Goal: Task Accomplishment & Management: Complete application form

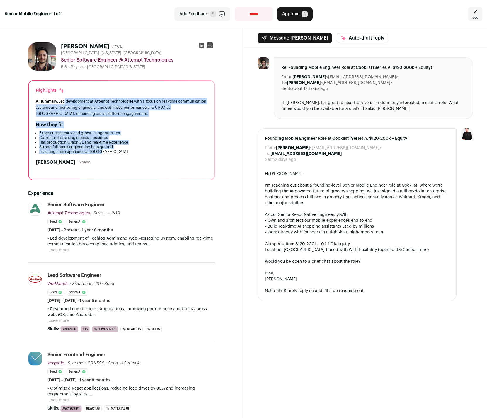
drag, startPoint x: 63, startPoint y: 102, endPoint x: 103, endPoint y: 150, distance: 62.2
click at [103, 150] on div "Highlights AI summary: Led development at Attempt Technologies with a focus on …" at bounding box center [122, 130] width 186 height 99
click at [103, 150] on li "Lead engineer experience at Worhands" at bounding box center [123, 152] width 168 height 5
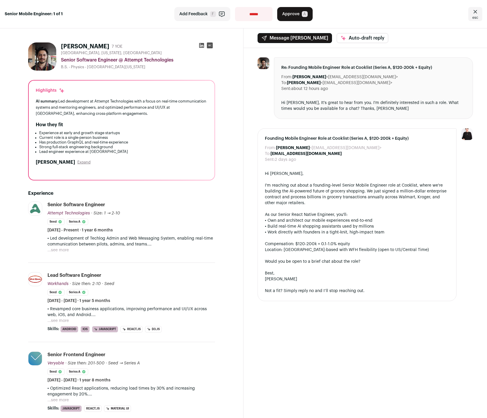
click at [61, 251] on button "...see more" at bounding box center [57, 250] width 21 height 6
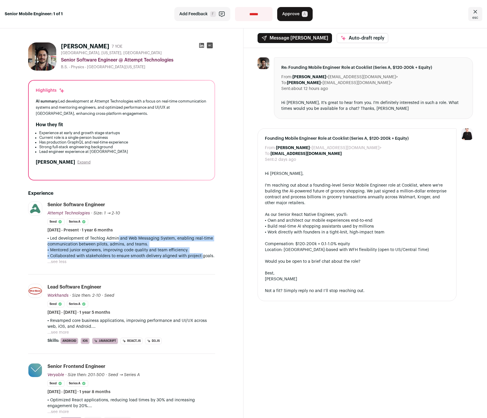
drag, startPoint x: 119, startPoint y: 240, endPoint x: 200, endPoint y: 255, distance: 82.2
click at [200, 255] on div "• Led development of Techlog Admin and Web Messaging System, enabling real-time…" at bounding box center [131, 247] width 168 height 23
click at [200, 255] on p "• Collaborated with stakeholders to ensure smooth delivery aligned with project…" at bounding box center [131, 256] width 168 height 6
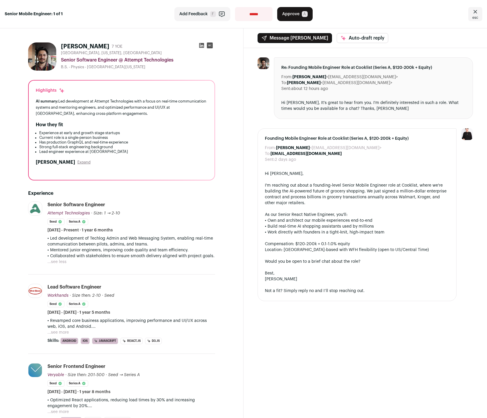
scroll to position [98, 0]
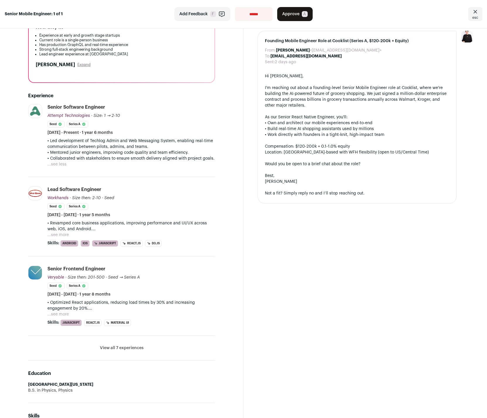
click at [62, 315] on button "...see more" at bounding box center [57, 315] width 21 height 6
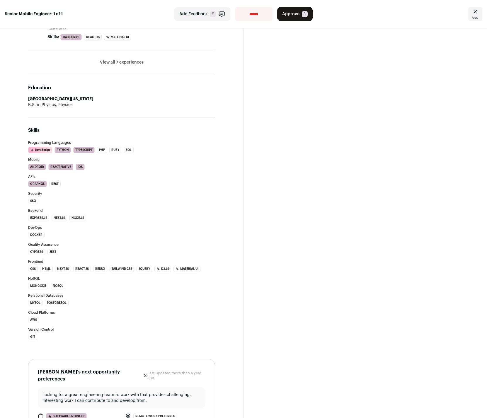
scroll to position [529, 0]
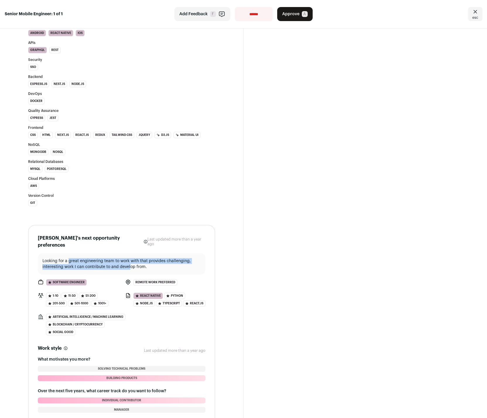
drag, startPoint x: 69, startPoint y: 252, endPoint x: 130, endPoint y: 263, distance: 62.1
click at [130, 263] on p "Looking for a great engineering team to work with that provides challenging, in…" at bounding box center [122, 264] width 158 height 12
click at [131, 260] on p "Looking for a great engineering team to work with that provides challenging, in…" at bounding box center [122, 264] width 158 height 12
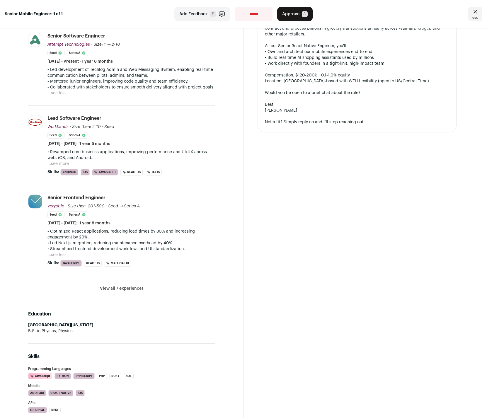
scroll to position [0, 0]
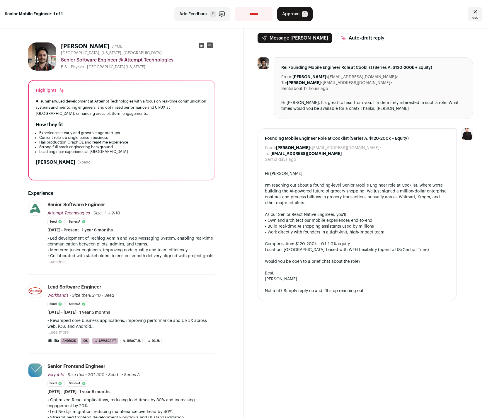
click at [200, 46] on icon at bounding box center [201, 45] width 5 height 5
click at [60, 261] on button "...see less" at bounding box center [56, 262] width 19 height 6
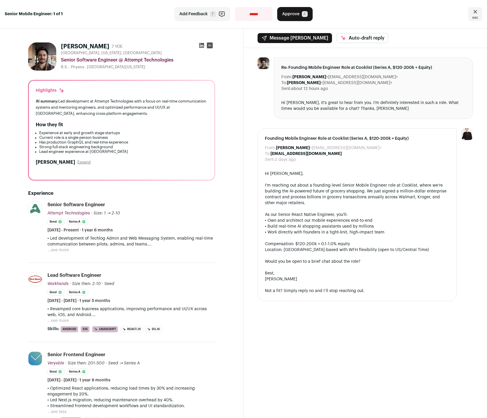
click at [59, 249] on button "...see more" at bounding box center [57, 250] width 21 height 6
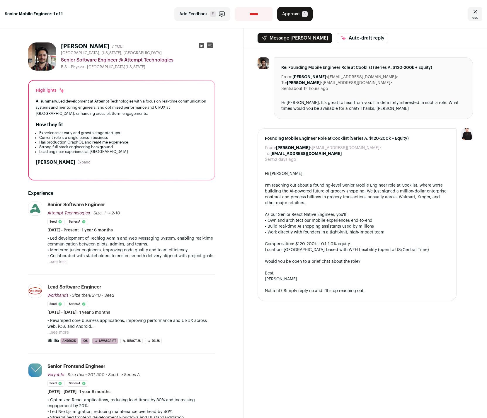
click at [60, 332] on button "...see more" at bounding box center [57, 333] width 21 height 6
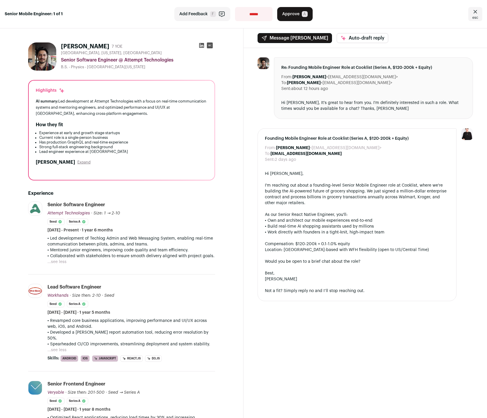
drag, startPoint x: 57, startPoint y: 324, endPoint x: 77, endPoint y: 342, distance: 27.6
click at [77, 342] on div "• Revamped core business applications, improving performance and UI/UX across w…" at bounding box center [131, 335] width 168 height 35
click at [116, 335] on p "• Developed a PIRL report automation tool, reducing error resolution by 50%." at bounding box center [131, 336] width 168 height 12
click at [252, 15] on select "**********" at bounding box center [254, 14] width 38 height 14
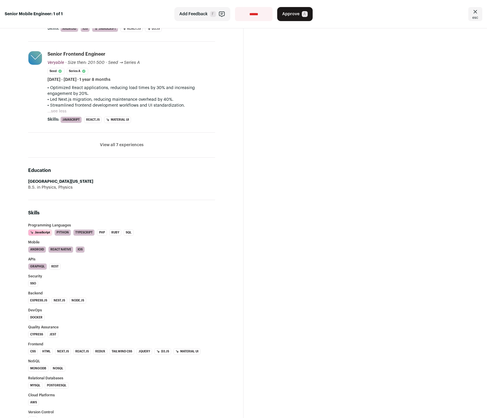
scroll to position [287, 0]
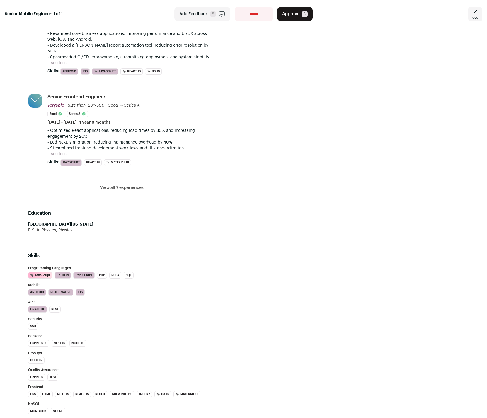
click at [125, 185] on button "View all 7 experiences" at bounding box center [122, 188] width 44 height 6
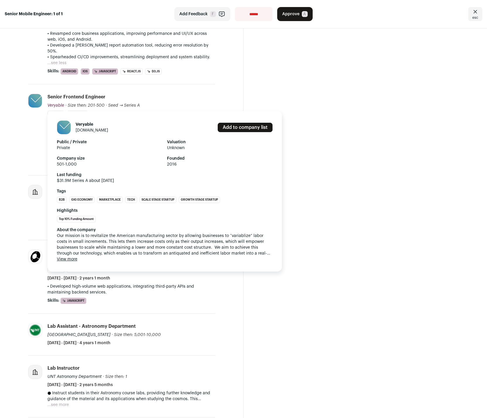
click at [88, 128] on link "veryableops.com" at bounding box center [92, 130] width 33 height 4
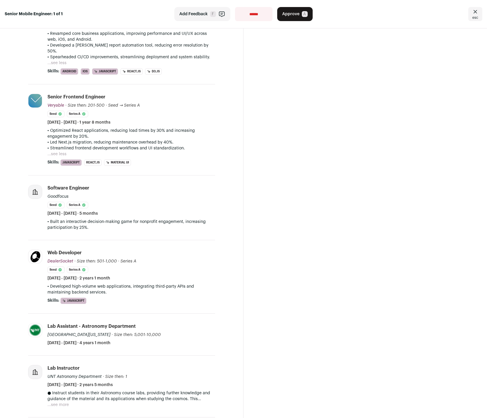
scroll to position [178, 0]
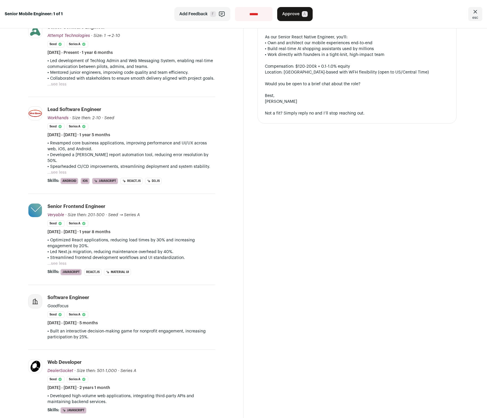
click at [60, 170] on button "...see less" at bounding box center [56, 173] width 19 height 6
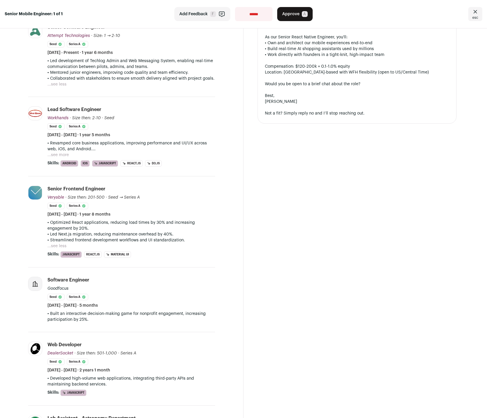
click at [58, 157] on button "...see more" at bounding box center [57, 155] width 21 height 6
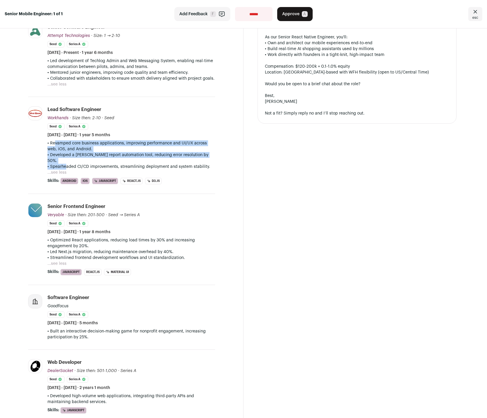
drag, startPoint x: 50, startPoint y: 143, endPoint x: 63, endPoint y: 160, distance: 20.9
click at [63, 160] on div "• Revamped core business applications, improving performance and UI/UX across w…" at bounding box center [131, 154] width 168 height 29
click at [63, 164] on p "• Spearheaded CI/CD improvements, streamlining deployment and system stability." at bounding box center [131, 167] width 168 height 6
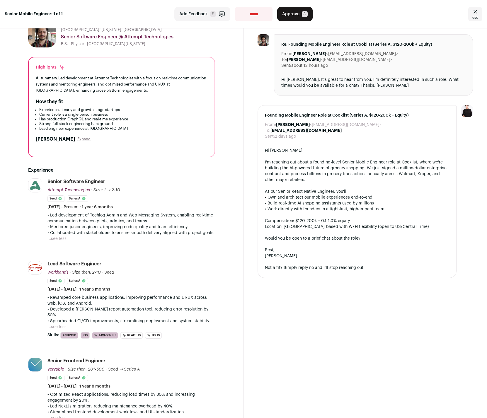
scroll to position [0, 0]
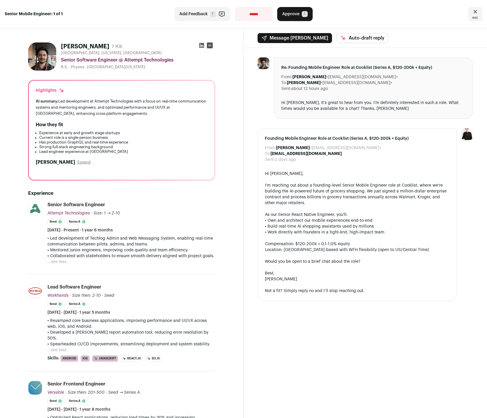
click at [296, 16] on span "Approve" at bounding box center [290, 14] width 17 height 6
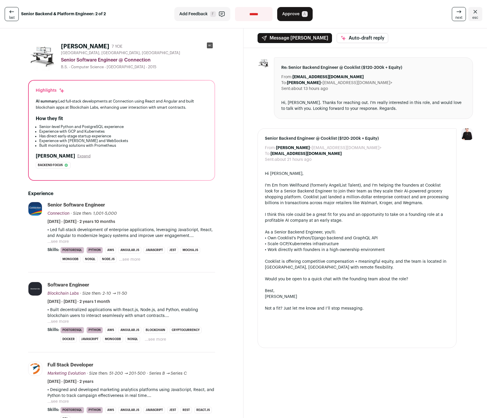
scroll to position [124, 0]
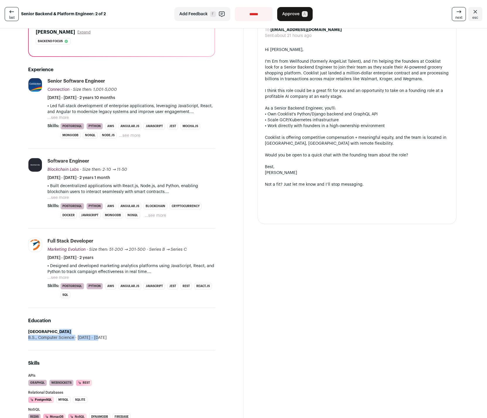
drag, startPoint x: 52, startPoint y: 332, endPoint x: 98, endPoint y: 341, distance: 46.3
click at [98, 341] on li "University of Houston B.S., Computer Science 2011 - 2015" at bounding box center [121, 335] width 187 height 12
click at [98, 341] on span "2011 - 2015" at bounding box center [90, 338] width 33 height 6
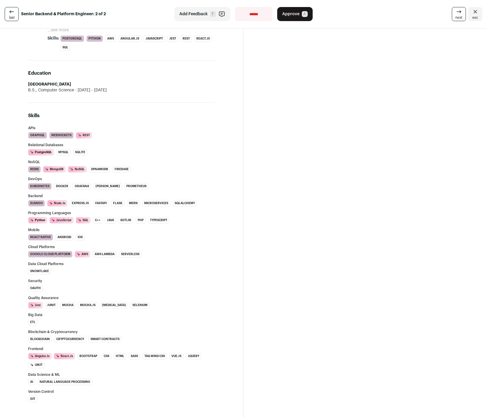
scroll to position [183, 0]
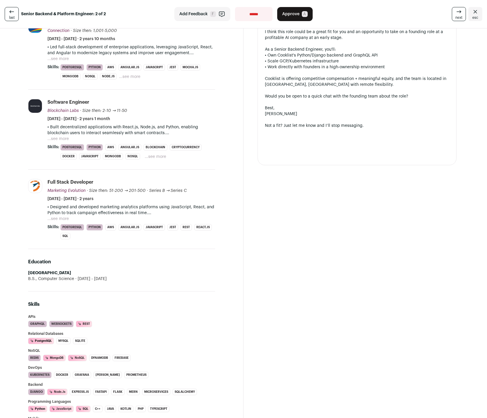
click at [66, 219] on button "...see more" at bounding box center [57, 219] width 21 height 6
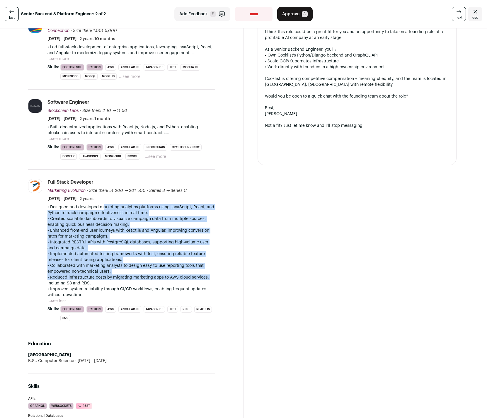
drag, startPoint x: 101, startPoint y: 210, endPoint x: 215, endPoint y: 281, distance: 134.1
click at [215, 281] on div "Daniel Hargrave 7 YOE Copperas Cove, TX, USA Senior Software Engineer @ Connect…" at bounding box center [121, 384] width 215 height 1059
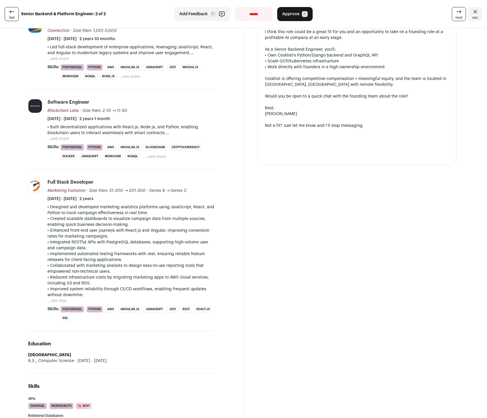
scroll to position [155, 0]
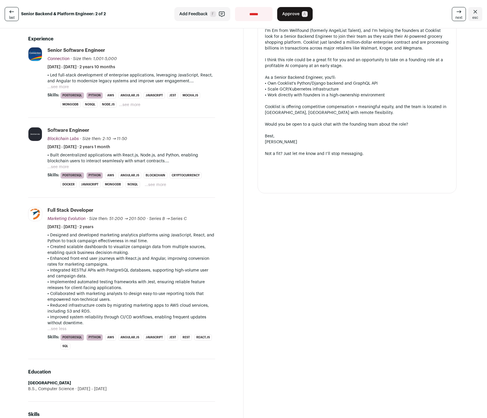
click at [60, 164] on button "...see more" at bounding box center [57, 167] width 21 height 6
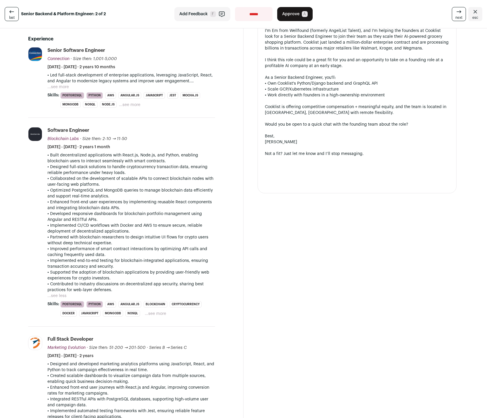
drag, startPoint x: 57, startPoint y: 154, endPoint x: 208, endPoint y: 266, distance: 187.1
click at [208, 266] on div "• Built decentralized applications with React.js, Node.js, and Python, enabling…" at bounding box center [131, 222] width 168 height 141
drag, startPoint x: 208, startPoint y: 266, endPoint x: 208, endPoint y: 263, distance: 3.2
click at [208, 266] on p "• Implemented end-to-end testing for blockchain-integrated applications, ensuri…" at bounding box center [131, 264] width 168 height 12
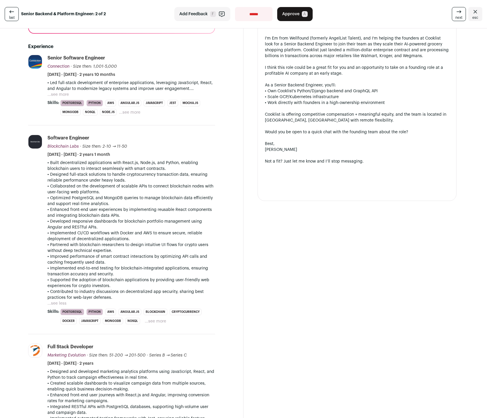
click at [56, 97] on button "...see more" at bounding box center [57, 95] width 21 height 6
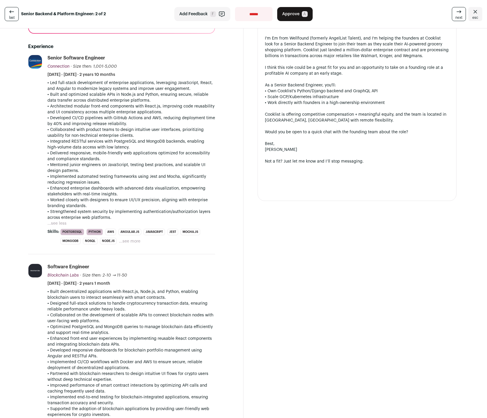
drag, startPoint x: 58, startPoint y: 82, endPoint x: 164, endPoint y: 203, distance: 161.0
click at [164, 204] on div "• Led full-stack development of enterprise applications, leveraging JavaScript,…" at bounding box center [131, 150] width 168 height 141
click at [164, 203] on p "• Worked closely with designers to ensure UI/UX precision, aligning with enterp…" at bounding box center [131, 203] width 168 height 12
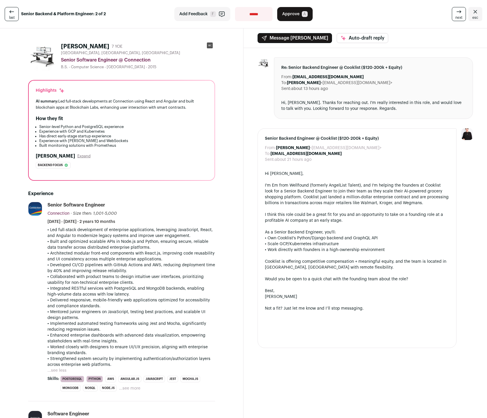
click at [264, 17] on select "**********" at bounding box center [254, 14] width 38 height 14
select select "**********"
click at [235, 7] on select "**********" at bounding box center [254, 14] width 38 height 14
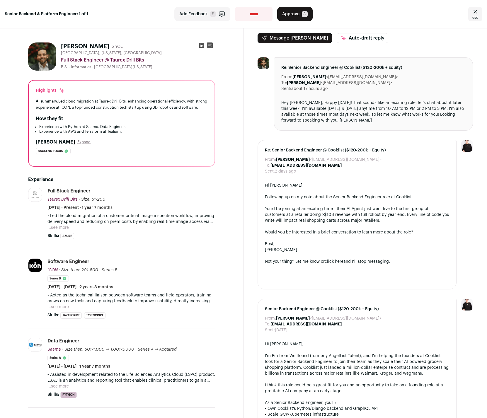
click at [201, 44] on icon at bounding box center [201, 45] width 5 height 5
click at [254, 12] on select "**********" at bounding box center [254, 14] width 38 height 14
click at [258, 16] on select "**********" at bounding box center [254, 14] width 38 height 14
select select "**********"
click at [235, 7] on select "**********" at bounding box center [254, 14] width 38 height 14
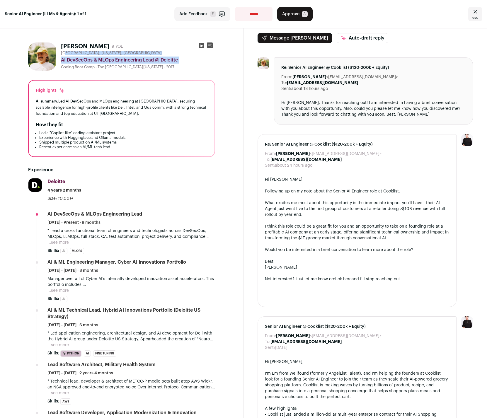
drag, startPoint x: 65, startPoint y: 53, endPoint x: 74, endPoint y: 64, distance: 14.5
click at [74, 64] on div "[GEOGRAPHIC_DATA], [US_STATE], [GEOGRAPHIC_DATA] AI DevSecOps & MLOps Engineeri…" at bounding box center [138, 60] width 154 height 19
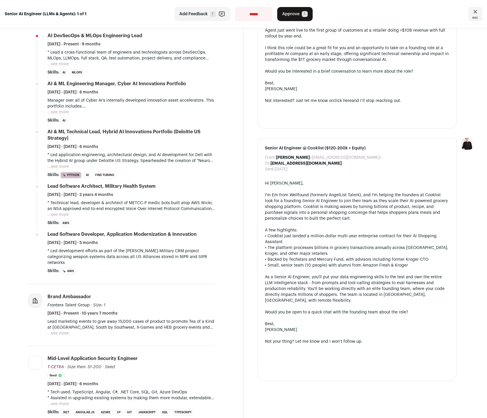
scroll to position [280, 0]
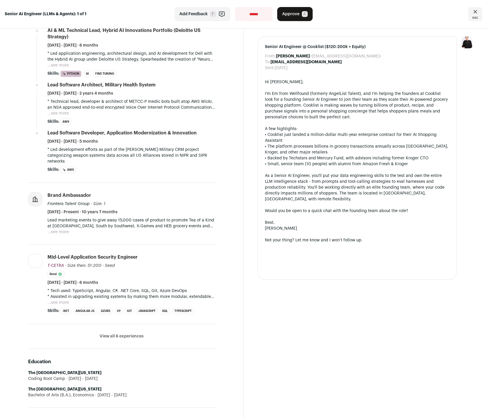
click at [132, 334] on button "View all 6 experiences" at bounding box center [122, 337] width 44 height 6
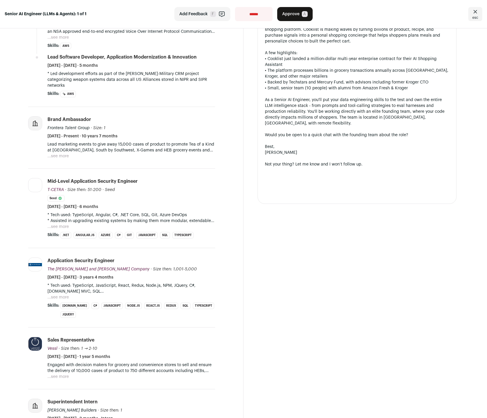
scroll to position [327, 0]
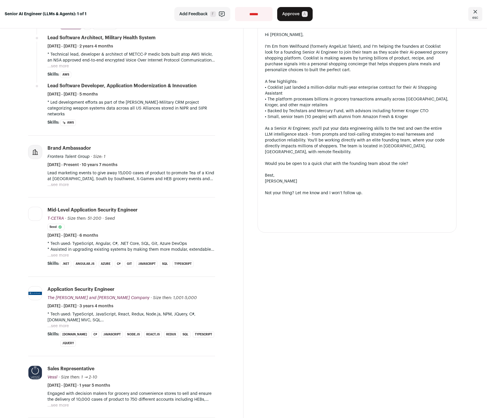
click at [63, 182] on button "...see more" at bounding box center [57, 185] width 21 height 6
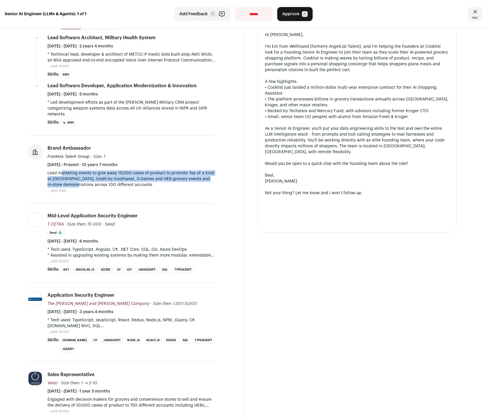
drag, startPoint x: 60, startPoint y: 169, endPoint x: 72, endPoint y: 178, distance: 14.4
click at [72, 178] on p "Lead marketing events to give away 15,000 cases of product to promote Tea of a …" at bounding box center [131, 179] width 168 height 18
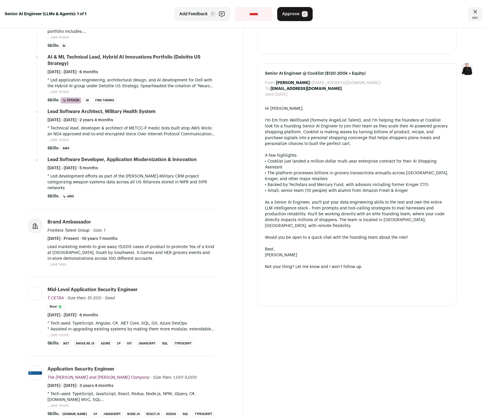
scroll to position [175, 0]
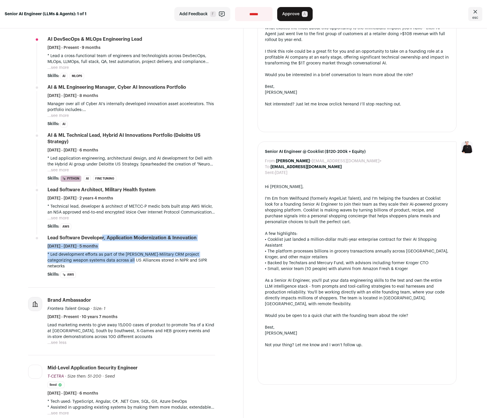
drag, startPoint x: 60, startPoint y: 238, endPoint x: 109, endPoint y: 262, distance: 54.5
click at [109, 262] on li "Lead Software Developer, Application Modernization & Innovation [DATE] - [DATE]…" at bounding box center [131, 256] width 168 height 43
click at [109, 262] on p "* Led development efforts as part of the [PERSON_NAME]-Military CRM project cat…" at bounding box center [131, 261] width 168 height 18
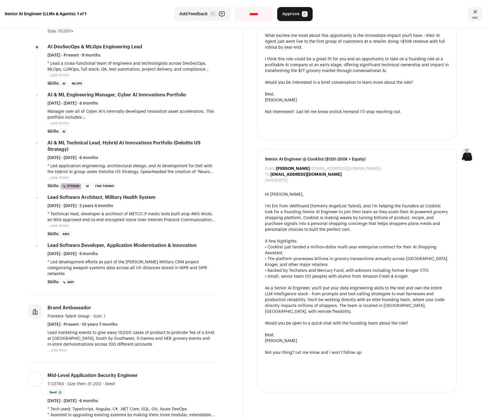
scroll to position [147, 0]
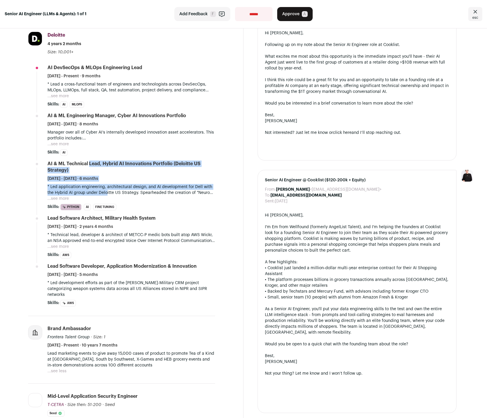
drag, startPoint x: 51, startPoint y: 163, endPoint x: 105, endPoint y: 192, distance: 60.9
click at [105, 192] on li "AI & ML Technical Lead, Hybrid AI Innovations Portfolio (Deloitte US Strategy) …" at bounding box center [131, 186] width 168 height 50
click at [105, 192] on p "* Led application engineering, architectural design, and AI development for Del…" at bounding box center [131, 190] width 168 height 12
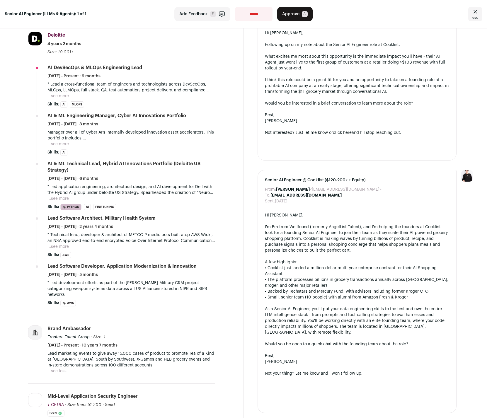
click at [62, 198] on button "...see more" at bounding box center [57, 199] width 21 height 6
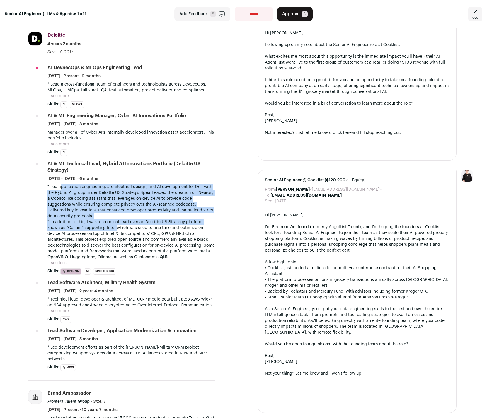
drag, startPoint x: 59, startPoint y: 188, endPoint x: 119, endPoint y: 230, distance: 73.3
click at [118, 230] on div "* Led application engineering, architectural design, and AI development for Del…" at bounding box center [131, 222] width 168 height 76
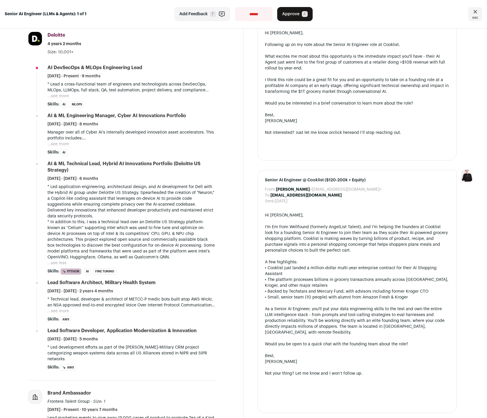
click at [119, 230] on p "* In addition to this, I was a technical lead over an Deloitte US Strategy plat…" at bounding box center [131, 239] width 168 height 41
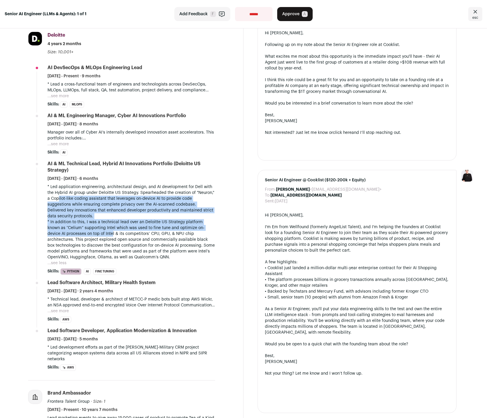
drag, startPoint x: 76, startPoint y: 201, endPoint x: 113, endPoint y: 234, distance: 49.6
click at [113, 234] on div "* Led application engineering, architectural design, and AI development for Del…" at bounding box center [131, 222] width 168 height 76
click at [113, 234] on p "* In addition to this, I was a technical lead over an Deloitte US Strategy plat…" at bounding box center [131, 239] width 168 height 41
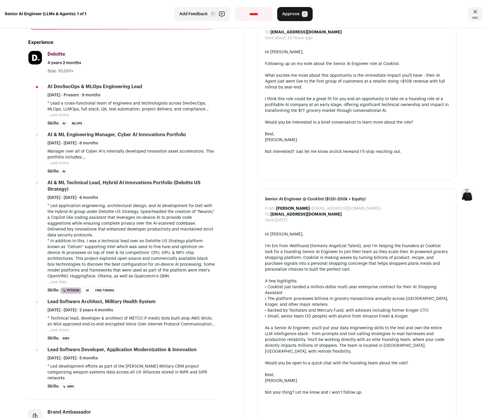
scroll to position [113, 0]
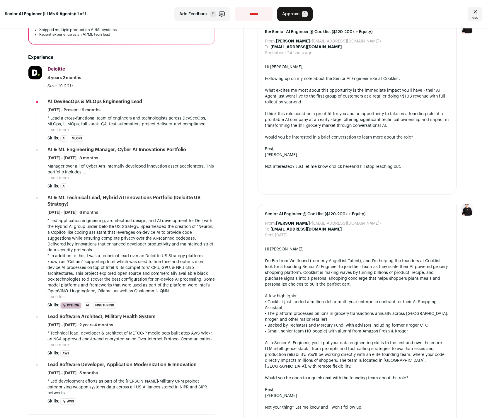
click at [55, 177] on button "...see more" at bounding box center [57, 178] width 21 height 6
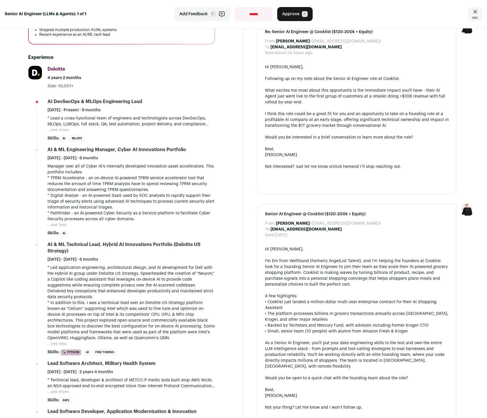
click at [58, 130] on button "...see more" at bounding box center [57, 130] width 21 height 6
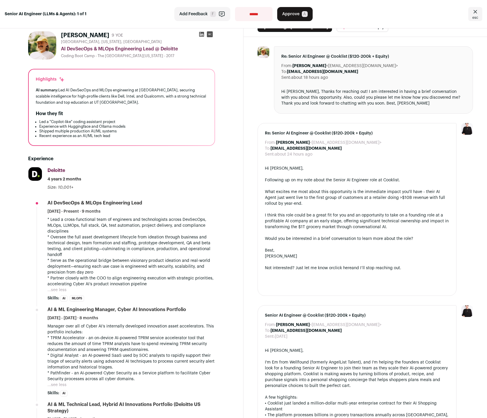
scroll to position [0, 0]
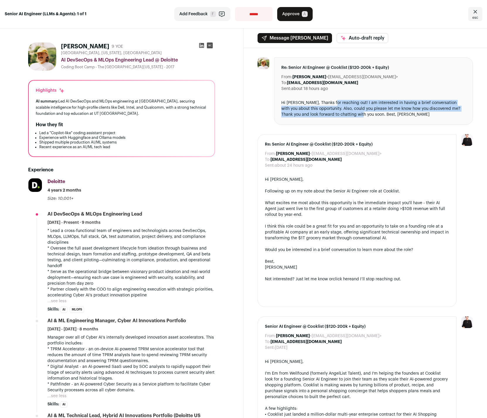
drag, startPoint x: 329, startPoint y: 102, endPoint x: 348, endPoint y: 114, distance: 22.9
click at [348, 114] on div "Hi [PERSON_NAME], Thanks for reaching out! I am interested in having a brief co…" at bounding box center [373, 109] width 184 height 18
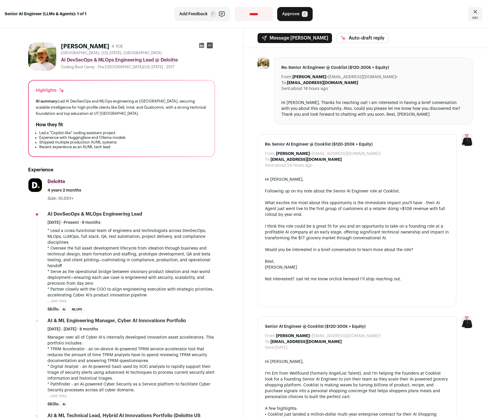
click at [200, 45] on icon at bounding box center [202, 46] width 6 height 6
click at [288, 16] on span "Approve" at bounding box center [290, 14] width 17 height 6
